Goal: Find contact information: Find contact information

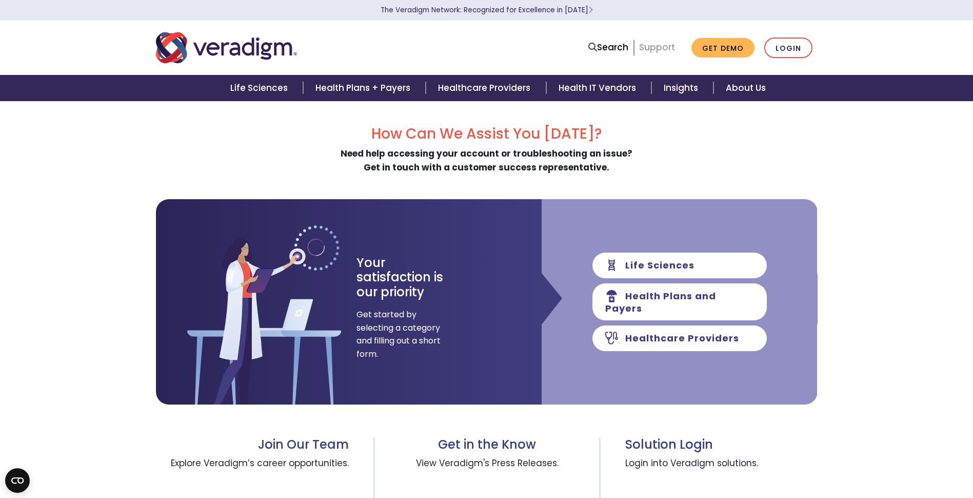
click at [665, 46] on link "Support" at bounding box center [657, 47] width 36 height 12
click at [658, 46] on link "Support" at bounding box center [657, 47] width 36 height 12
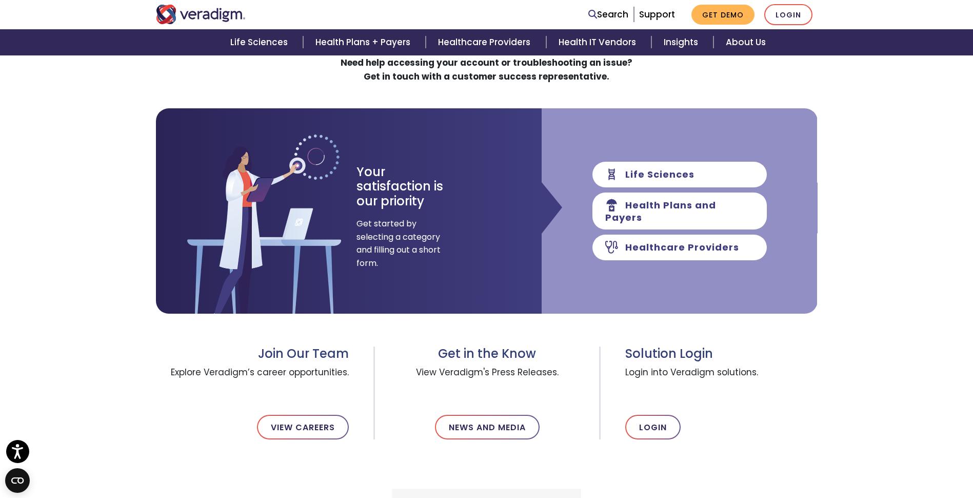
scroll to position [103, 0]
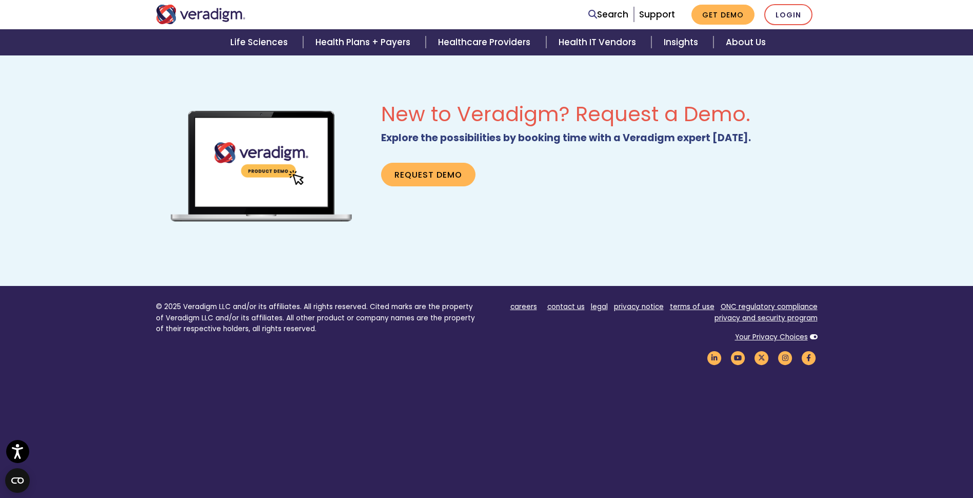
scroll to position [637, 0]
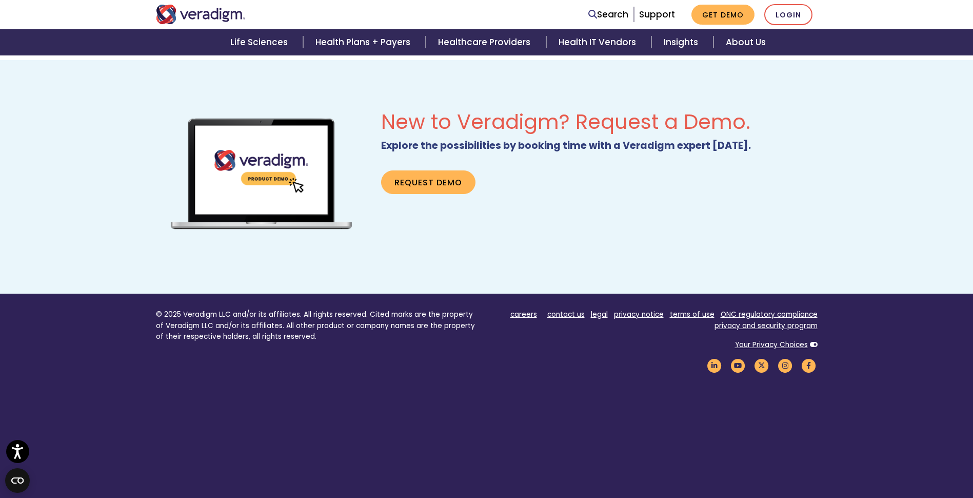
scroll to position [637, 0]
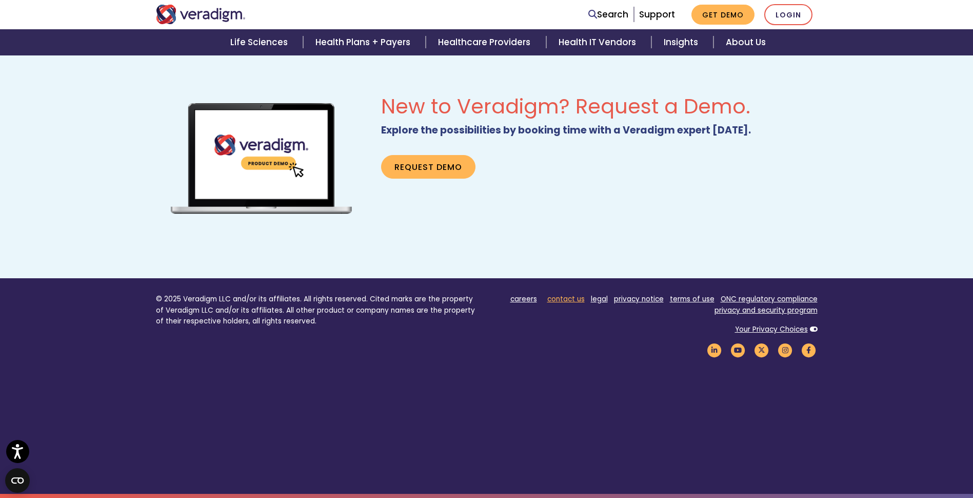
click at [571, 300] on link "contact us" at bounding box center [565, 299] width 37 height 10
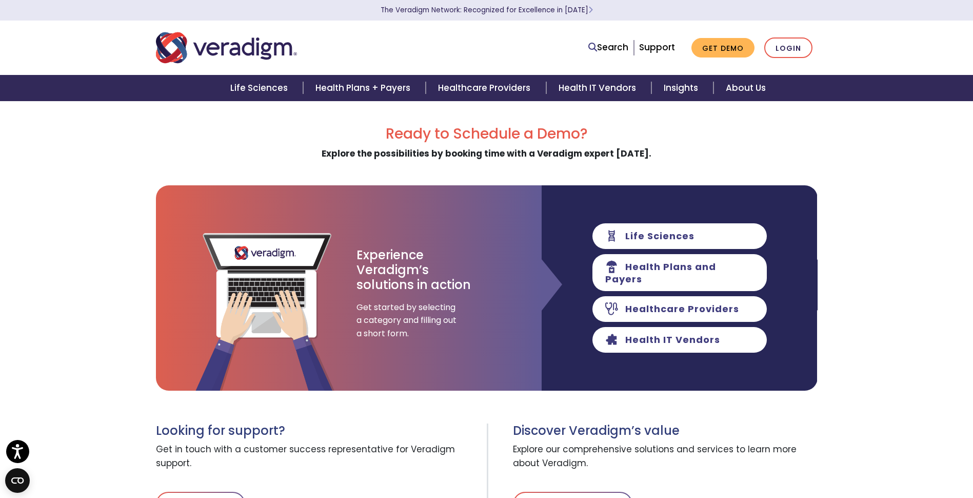
click at [118, 290] on div "Ready to Schedule a Demo? Explore the possibilities by booking time with a Vera…" at bounding box center [486, 376] width 973 height 502
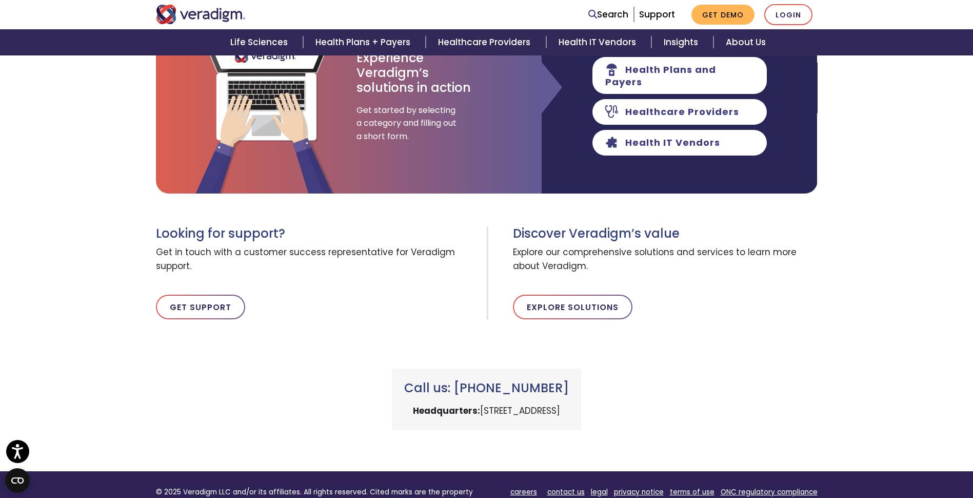
scroll to position [205, 0]
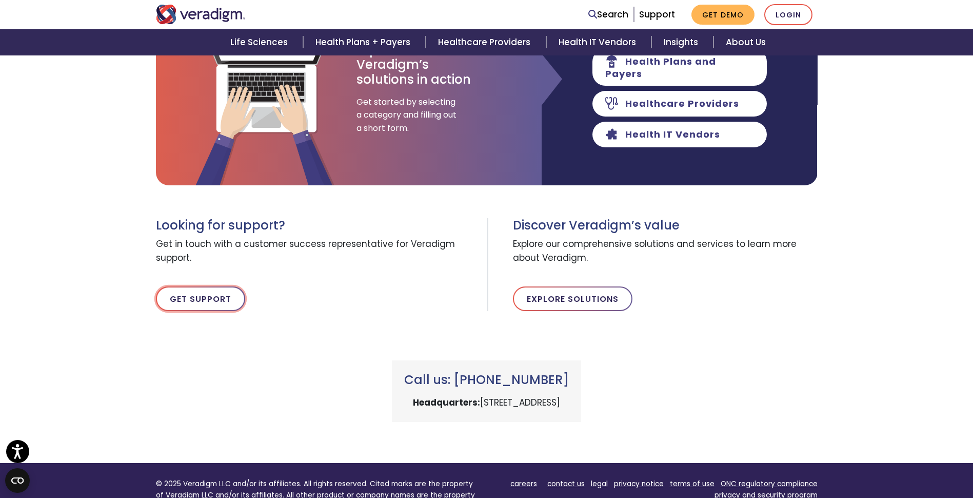
click at [176, 302] on link "Get Support" at bounding box center [200, 298] width 89 height 25
